Goal: Transaction & Acquisition: Download file/media

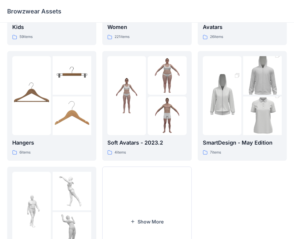
scroll to position [149, 0]
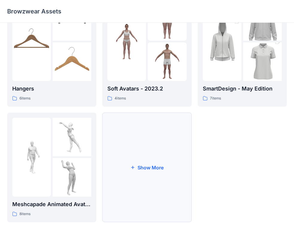
click at [161, 164] on button "Show More" at bounding box center [146, 168] width 89 height 110
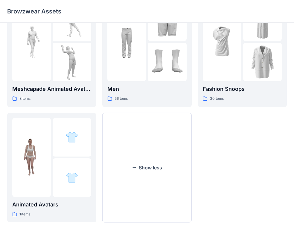
drag, startPoint x: 169, startPoint y: 170, endPoint x: 256, endPoint y: 145, distance: 90.1
click at [169, 170] on button "Show less" at bounding box center [146, 168] width 89 height 110
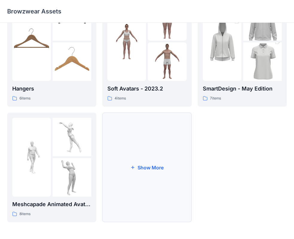
click at [143, 172] on button "Show More" at bounding box center [146, 168] width 89 height 110
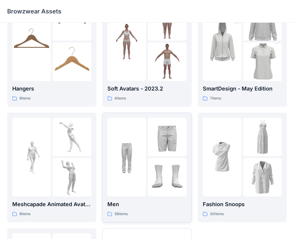
click at [162, 149] on img at bounding box center [167, 137] width 39 height 39
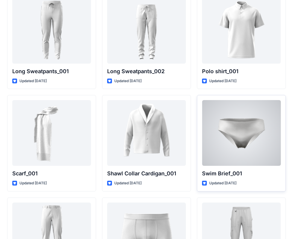
scroll to position [1184, 0]
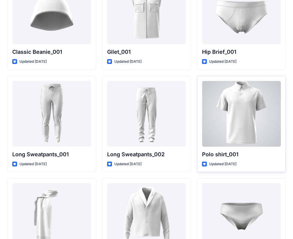
click at [246, 95] on div at bounding box center [241, 114] width 79 height 66
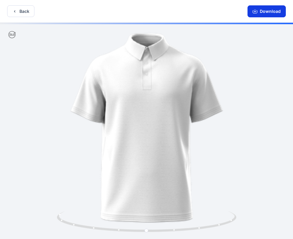
click at [262, 13] on button "Download" at bounding box center [267, 11] width 38 height 12
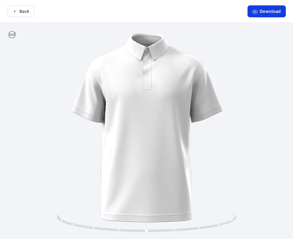
click at [259, 12] on button "Download" at bounding box center [267, 11] width 38 height 12
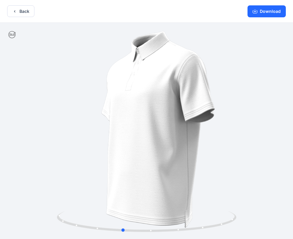
drag, startPoint x: 147, startPoint y: 233, endPoint x: 301, endPoint y: 192, distance: 159.9
click at [293, 192] on html "Back Download Version History" at bounding box center [146, 120] width 293 height 241
